Goal: Task Accomplishment & Management: Manage account settings

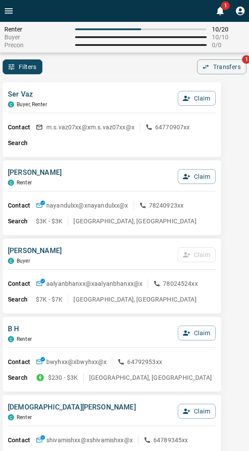
click at [92, 74] on div "Filters 0 Transfers 1" at bounding box center [124, 66] width 249 height 15
click at [102, 68] on div "Filters 0 Transfers 1" at bounding box center [124, 66] width 249 height 15
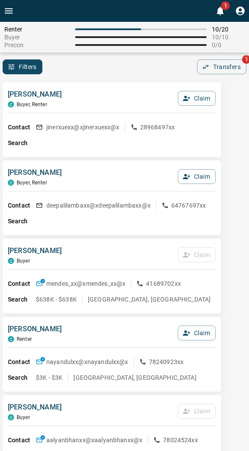
click at [102, 69] on div "Filters 0 Transfers 1" at bounding box center [124, 66] width 249 height 15
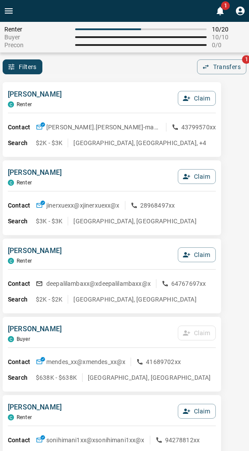
click at [100, 88] on div "[PERSON_NAME] [PERSON_NAME] Claim Contact [PERSON_NAME].[PERSON_NAME]-manuxx@x …" at bounding box center [112, 119] width 219 height 75
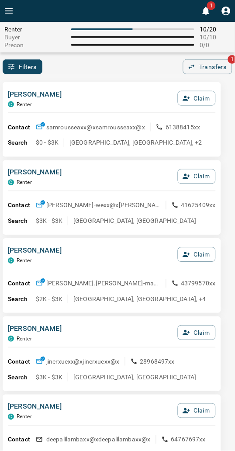
click at [106, 90] on div "[PERSON_NAME] C Renter Claim" at bounding box center [112, 101] width 208 height 24
click at [86, 47] on div "Precon 0 / 0" at bounding box center [117, 45] width 226 height 7
click at [198, 175] on button "Claim" at bounding box center [197, 176] width 38 height 15
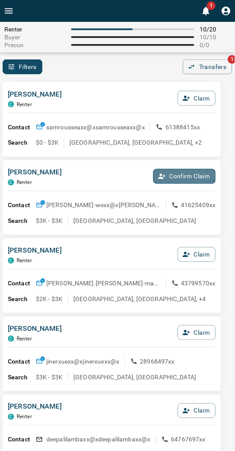
click at [198, 175] on button "Confirm Claim" at bounding box center [184, 176] width 63 height 15
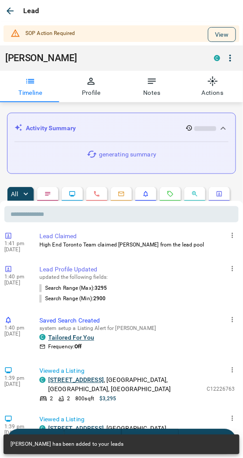
click at [208, 34] on button "View" at bounding box center [222, 34] width 28 height 15
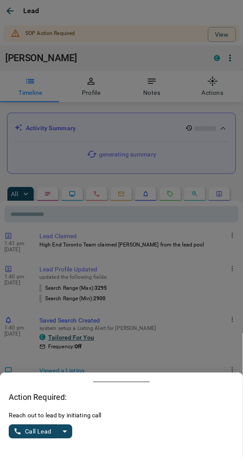
click at [88, 330] on div at bounding box center [121, 229] width 243 height 458
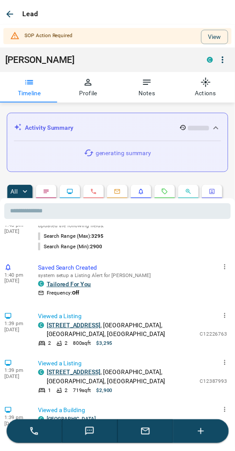
scroll to position [49, 0]
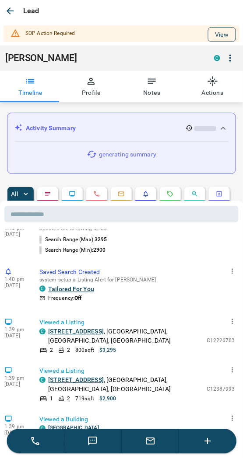
click at [215, 32] on button "View" at bounding box center [222, 34] width 28 height 15
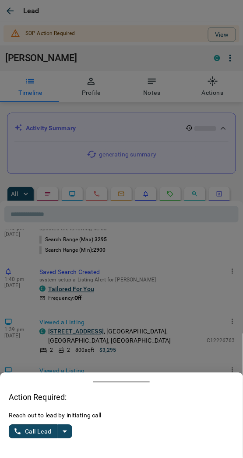
click at [70, 428] on icon "split button" at bounding box center [64, 432] width 10 height 10
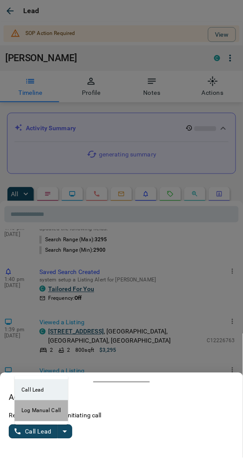
click at [43, 413] on li "Log Manual Call" at bounding box center [40, 410] width 53 height 21
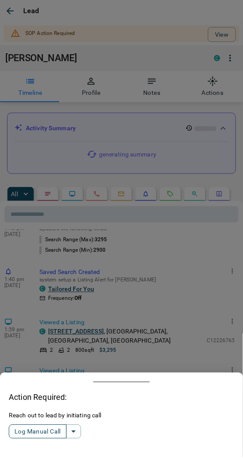
click at [32, 432] on button "Log Manual Call" at bounding box center [38, 432] width 58 height 14
click at [19, 431] on button "Yes" at bounding box center [17, 432] width 17 height 14
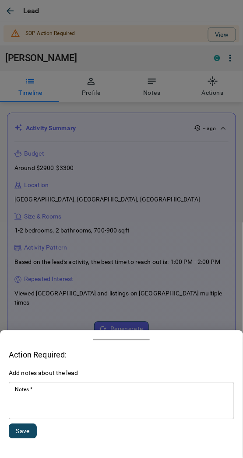
click at [54, 404] on textarea "Notes   *" at bounding box center [121, 401] width 213 height 30
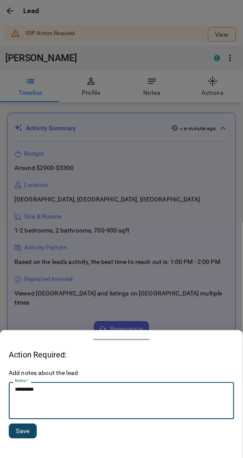
type textarea "*********"
click at [14, 433] on button "Save" at bounding box center [23, 431] width 28 height 15
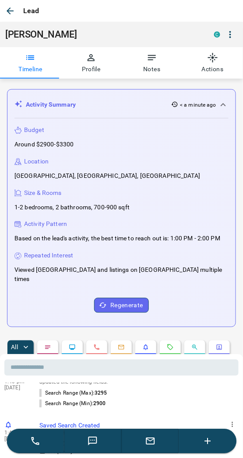
click at [16, 12] on button "button" at bounding box center [10, 11] width 16 height 16
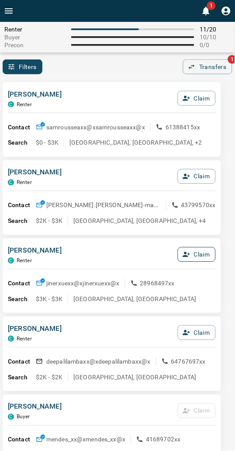
click at [189, 255] on icon "button" at bounding box center [187, 255] width 8 height 8
click at [188, 255] on button "Confirm Claim" at bounding box center [184, 254] width 63 height 15
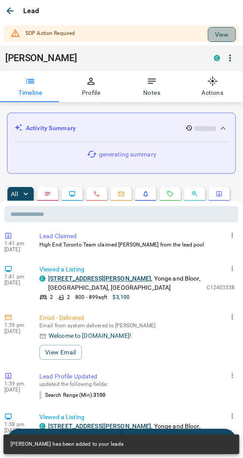
click at [209, 36] on button "View" at bounding box center [222, 34] width 28 height 15
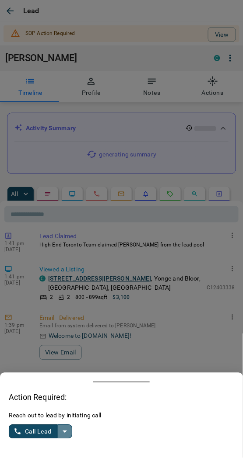
click at [63, 433] on icon "split button" at bounding box center [64, 432] width 10 height 10
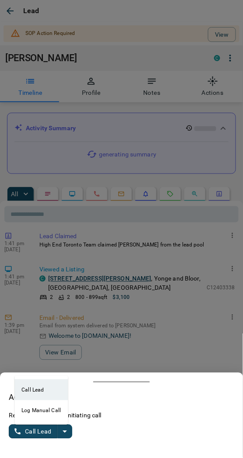
click at [41, 416] on li "Log Manual Call" at bounding box center [40, 410] width 53 height 21
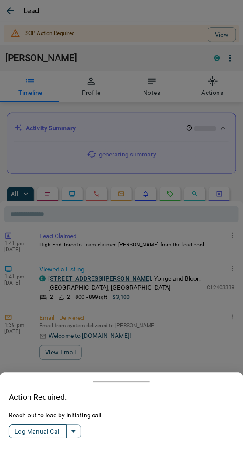
click at [32, 428] on button "Log Manual Call" at bounding box center [38, 432] width 58 height 14
click at [19, 431] on button "Yes" at bounding box center [17, 432] width 17 height 14
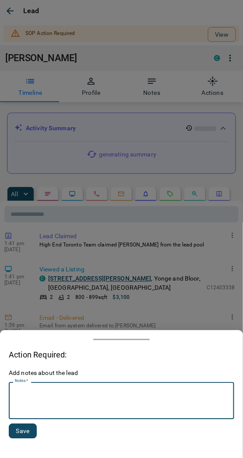
click at [29, 399] on textarea "Notes   *" at bounding box center [121, 401] width 213 height 30
type textarea "*********"
click at [22, 435] on button "Save" at bounding box center [23, 431] width 28 height 15
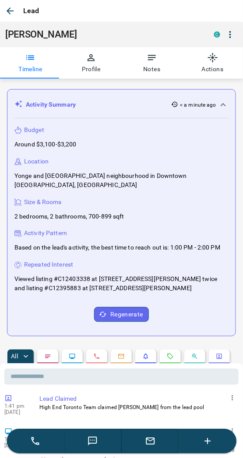
click at [10, 11] on icon "button" at bounding box center [10, 10] width 7 height 7
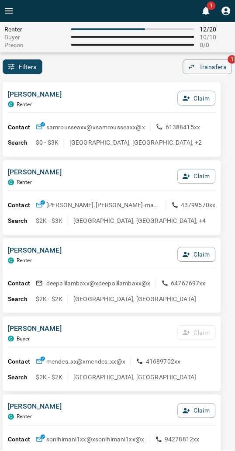
click at [103, 67] on div "Filters 0 Transfers 1" at bounding box center [117, 66] width 235 height 15
click at [92, 73] on div "Filters 0 Transfers 1" at bounding box center [117, 66] width 235 height 15
